Goal: Transaction & Acquisition: Book appointment/travel/reservation

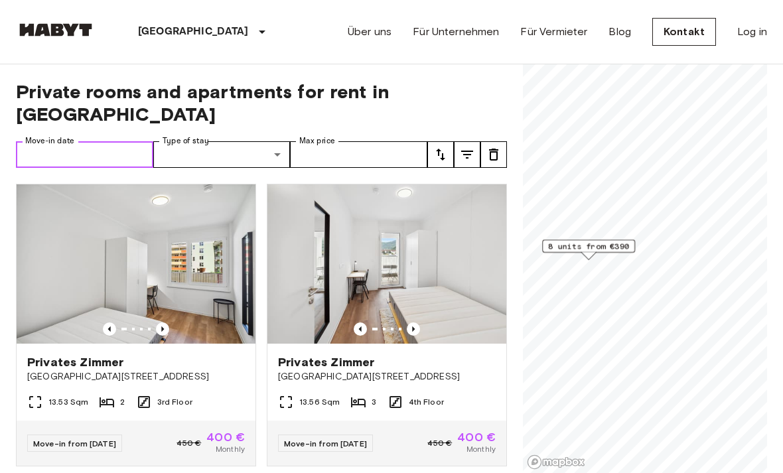
click at [94, 141] on input "Move-in date" at bounding box center [84, 154] width 137 height 27
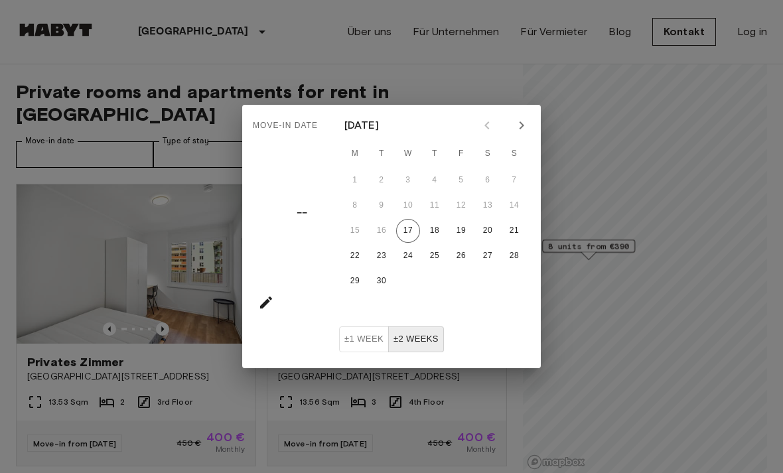
click at [523, 129] on icon "Next month" at bounding box center [521, 125] width 16 height 16
click at [489, 123] on icon "Previous month" at bounding box center [487, 125] width 16 height 16
click at [358, 208] on button "6" at bounding box center [355, 206] width 24 height 24
type input "**********"
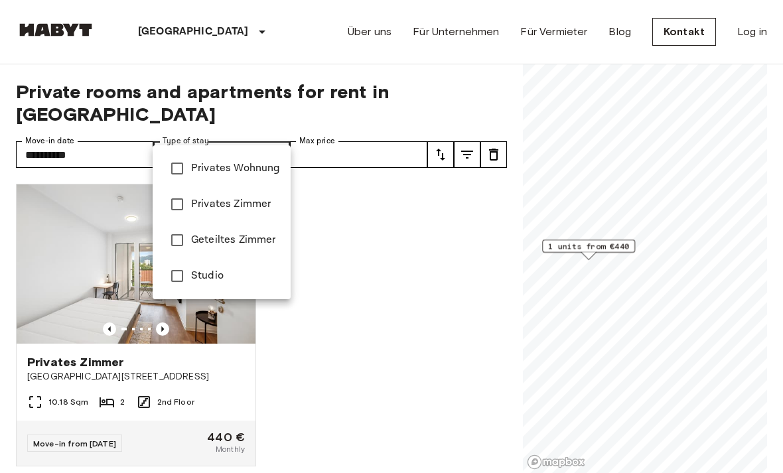
click at [249, 208] on span "Privates Zimmer" at bounding box center [235, 204] width 89 height 16
type input "**********"
click at [370, 139] on div at bounding box center [391, 236] width 783 height 473
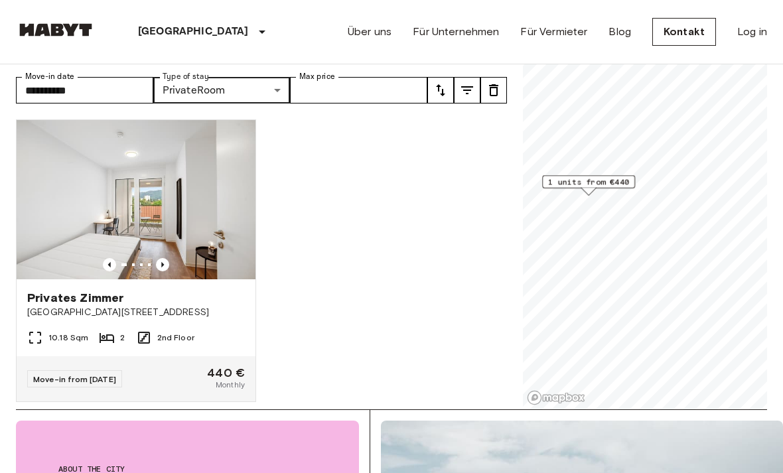
scroll to position [30, 0]
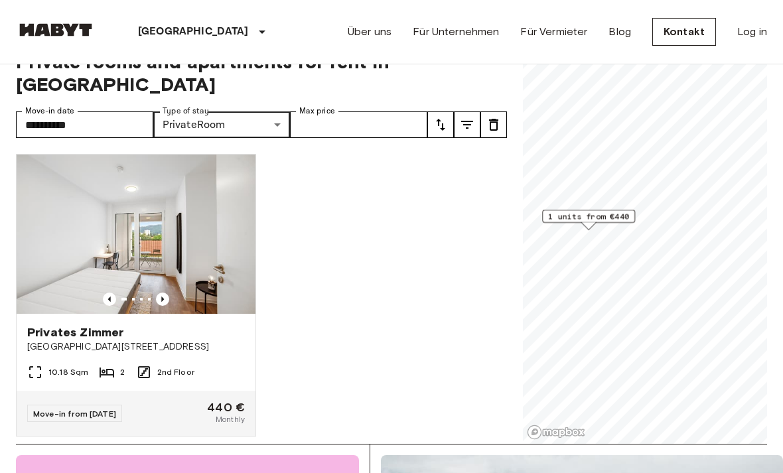
click at [184, 241] on img at bounding box center [136, 234] width 239 height 159
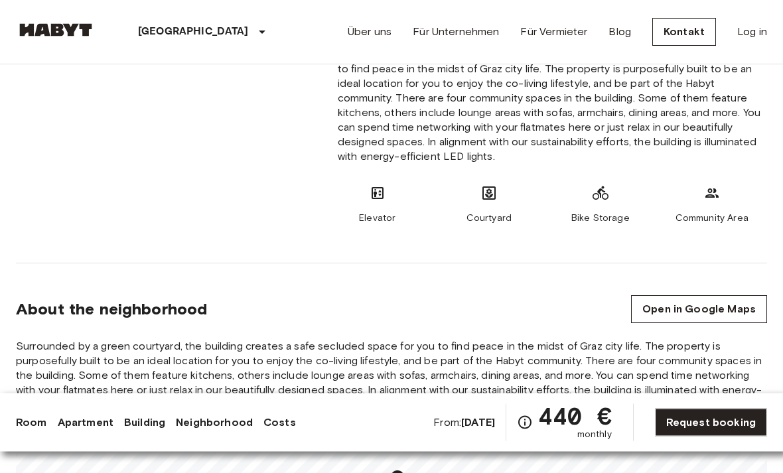
scroll to position [1134, 0]
